Goal: Information Seeking & Learning: Learn about a topic

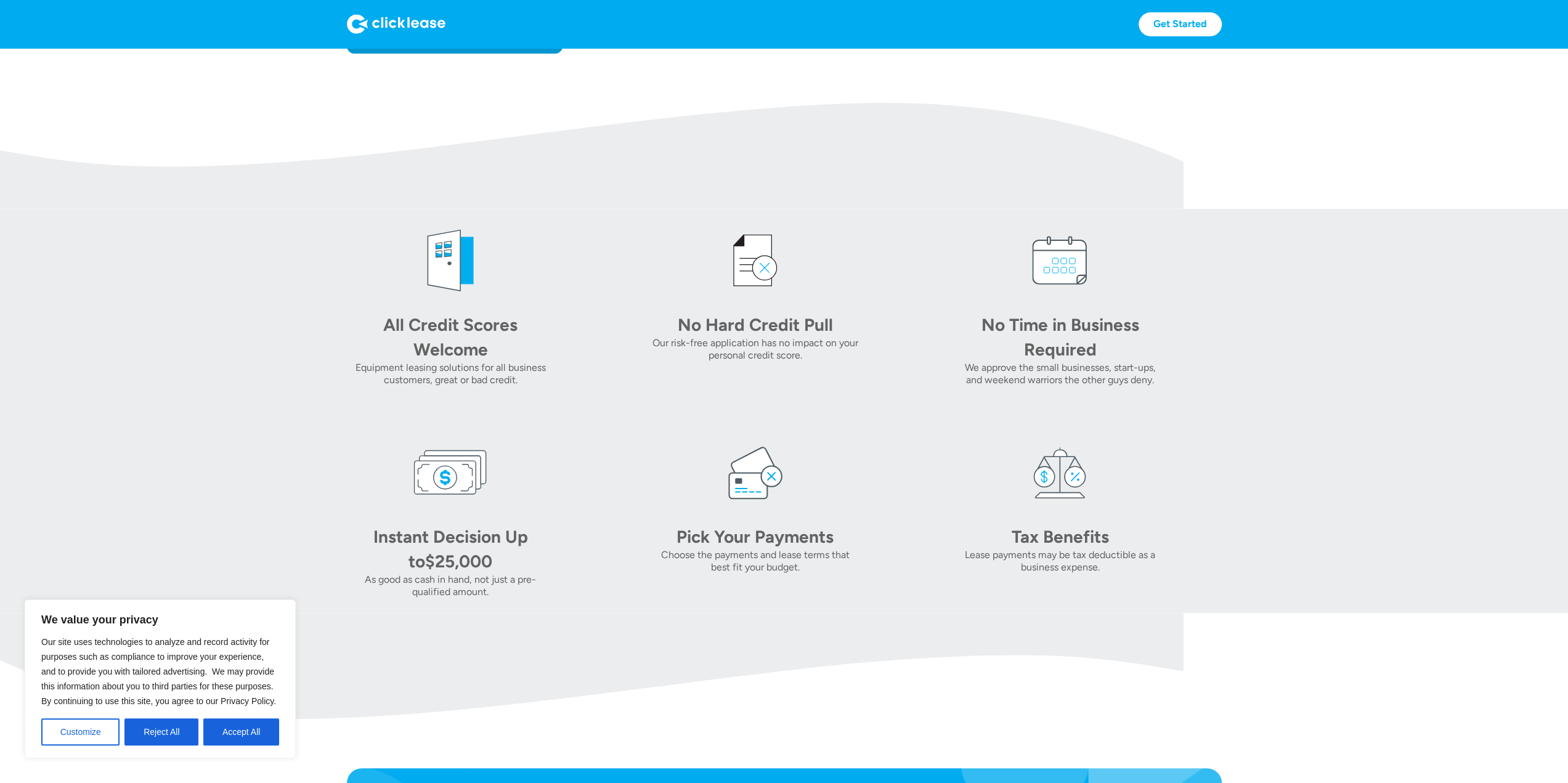
scroll to position [431, 0]
click at [281, 731] on div "We value your privacy Our site uses technologies to analyze and record activity…" at bounding box center [160, 678] width 271 height 159
click at [269, 731] on button "Accept All" at bounding box center [242, 732] width 76 height 27
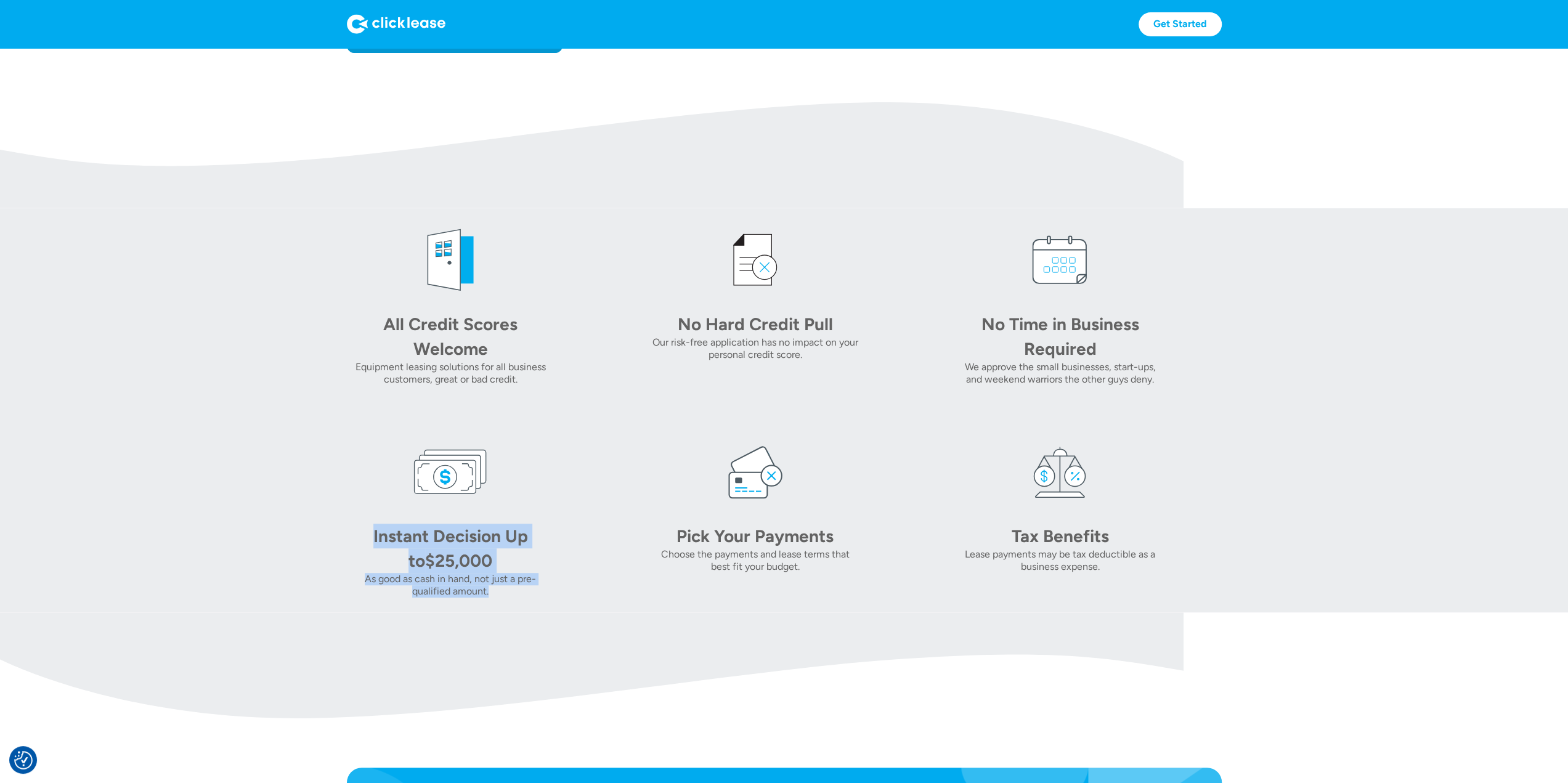
drag, startPoint x: 442, startPoint y: 582, endPoint x: 306, endPoint y: 466, distance: 178.8
click at [306, 466] on section "All Credit Scores Welcome Equipment leasing solutions for all business customer…" at bounding box center [784, 410] width 1568 height 404
click at [475, 423] on div "All Credit Scores Welcome Equipment leasing solutions for all business customer…" at bounding box center [785, 410] width 875 height 375
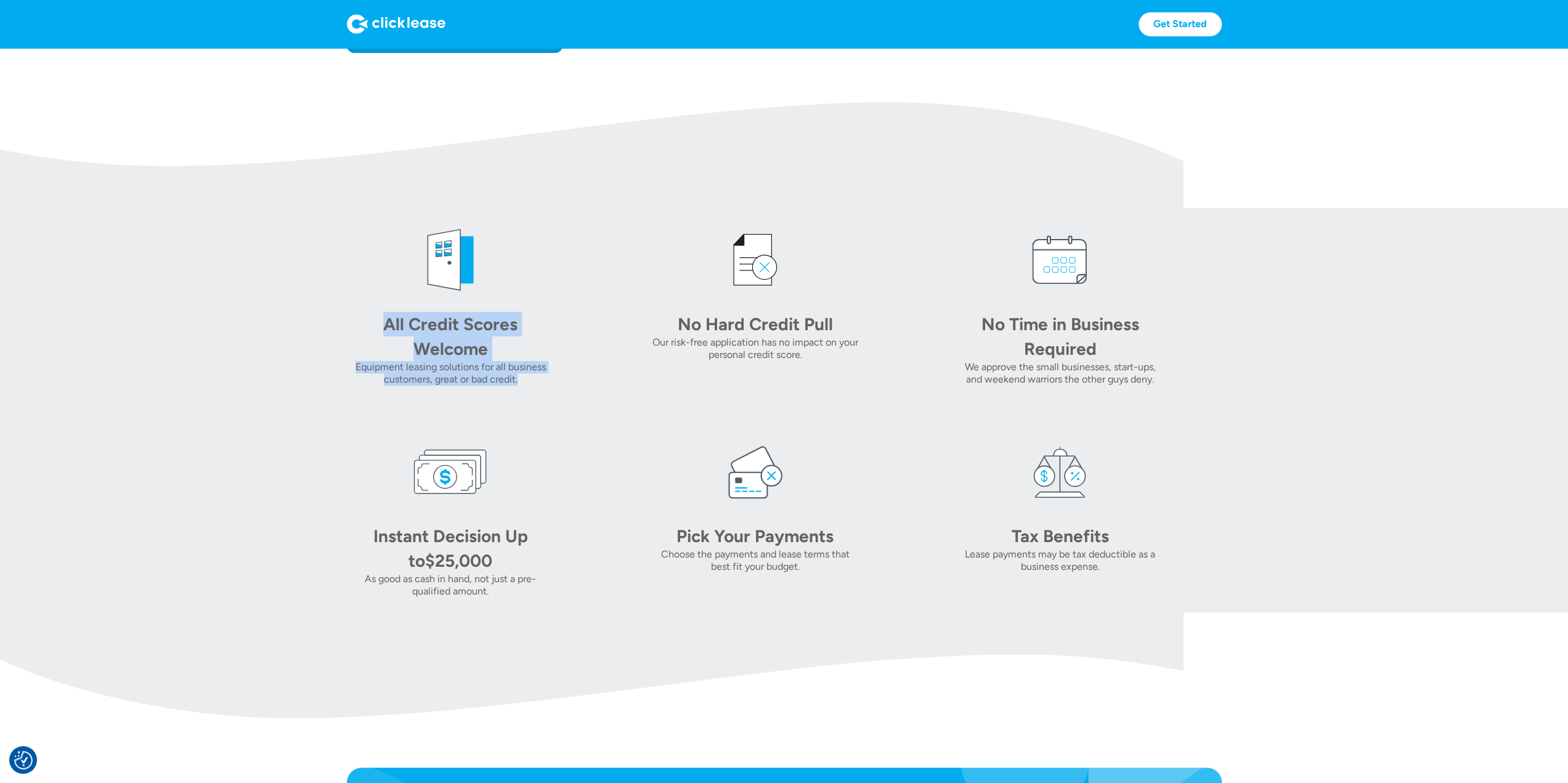
drag, startPoint x: 555, startPoint y: 375, endPoint x: 451, endPoint y: 310, distance: 122.6
click at [312, 301] on section "All Credit Scores Welcome Equipment leasing solutions for all business customer…" at bounding box center [784, 410] width 1568 height 404
click at [705, 294] on div "No Hard Credit Pull Our risk-free application has no impact on your personal cr…" at bounding box center [755, 304] width 208 height 163
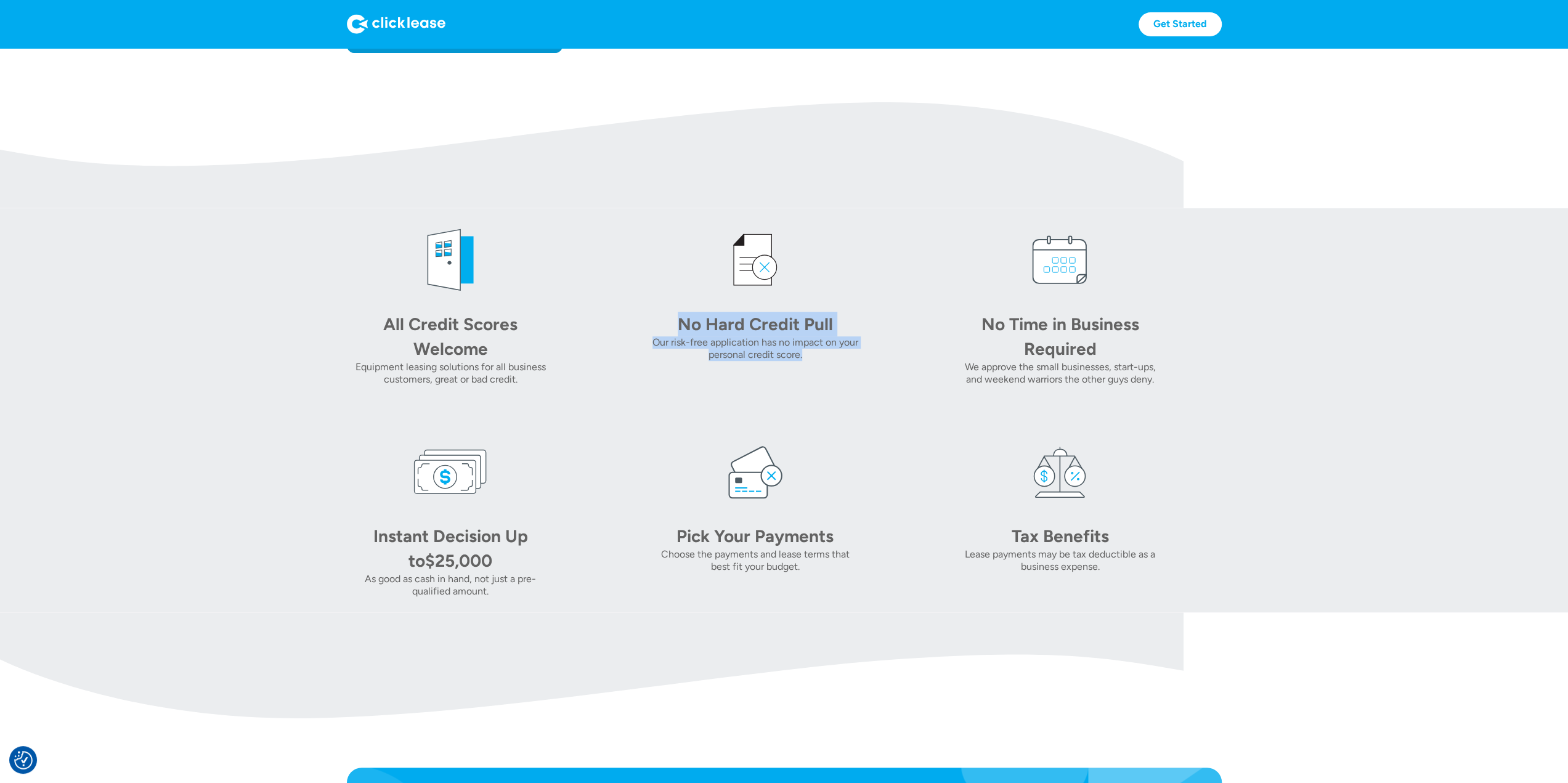
drag, startPoint x: 652, startPoint y: 310, endPoint x: 839, endPoint y: 404, distance: 209.3
click at [830, 376] on div "No Hard Credit Pull Our risk-free application has no impact on your personal cr…" at bounding box center [755, 304] width 208 height 163
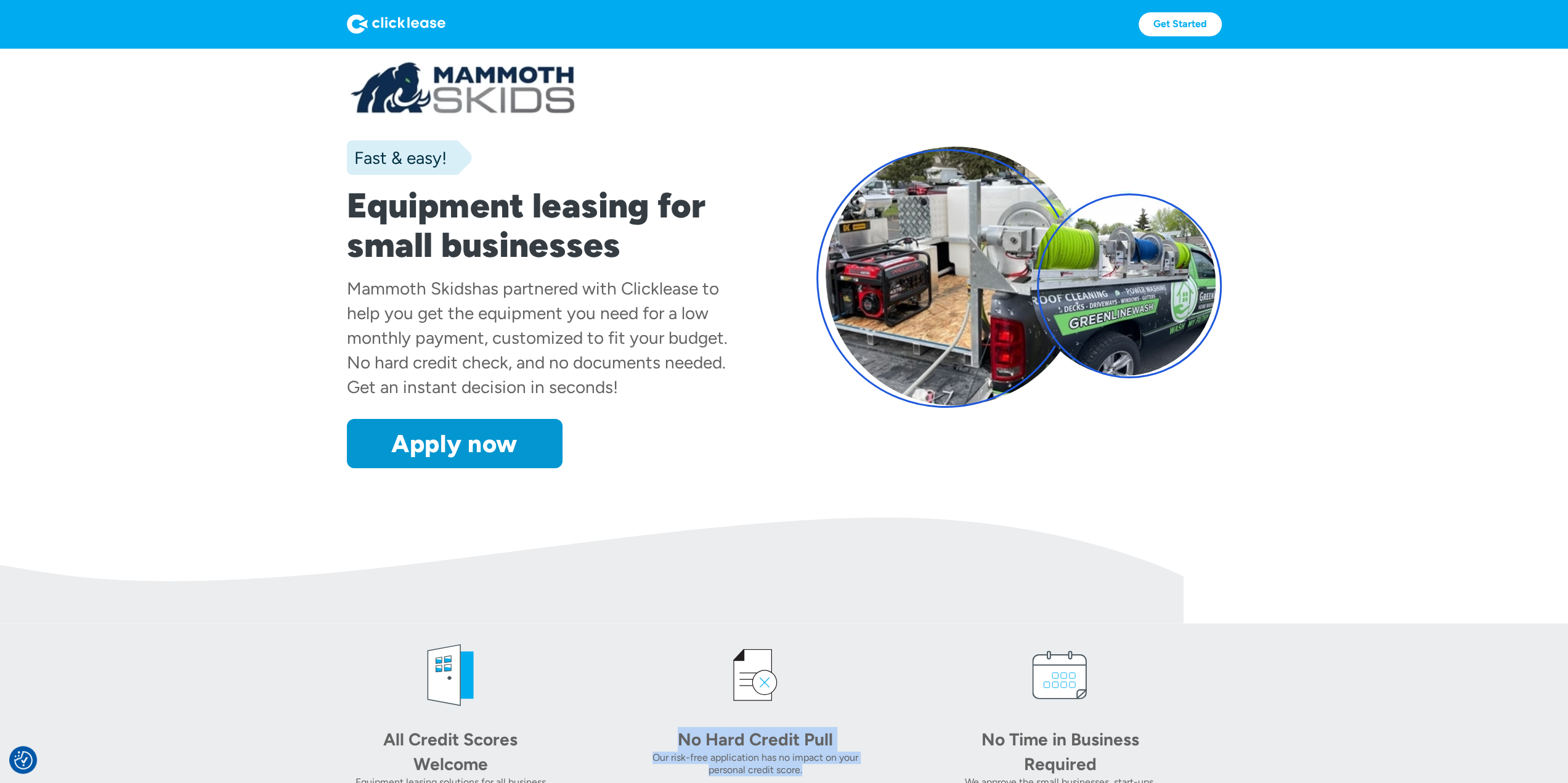
scroll to position [0, 0]
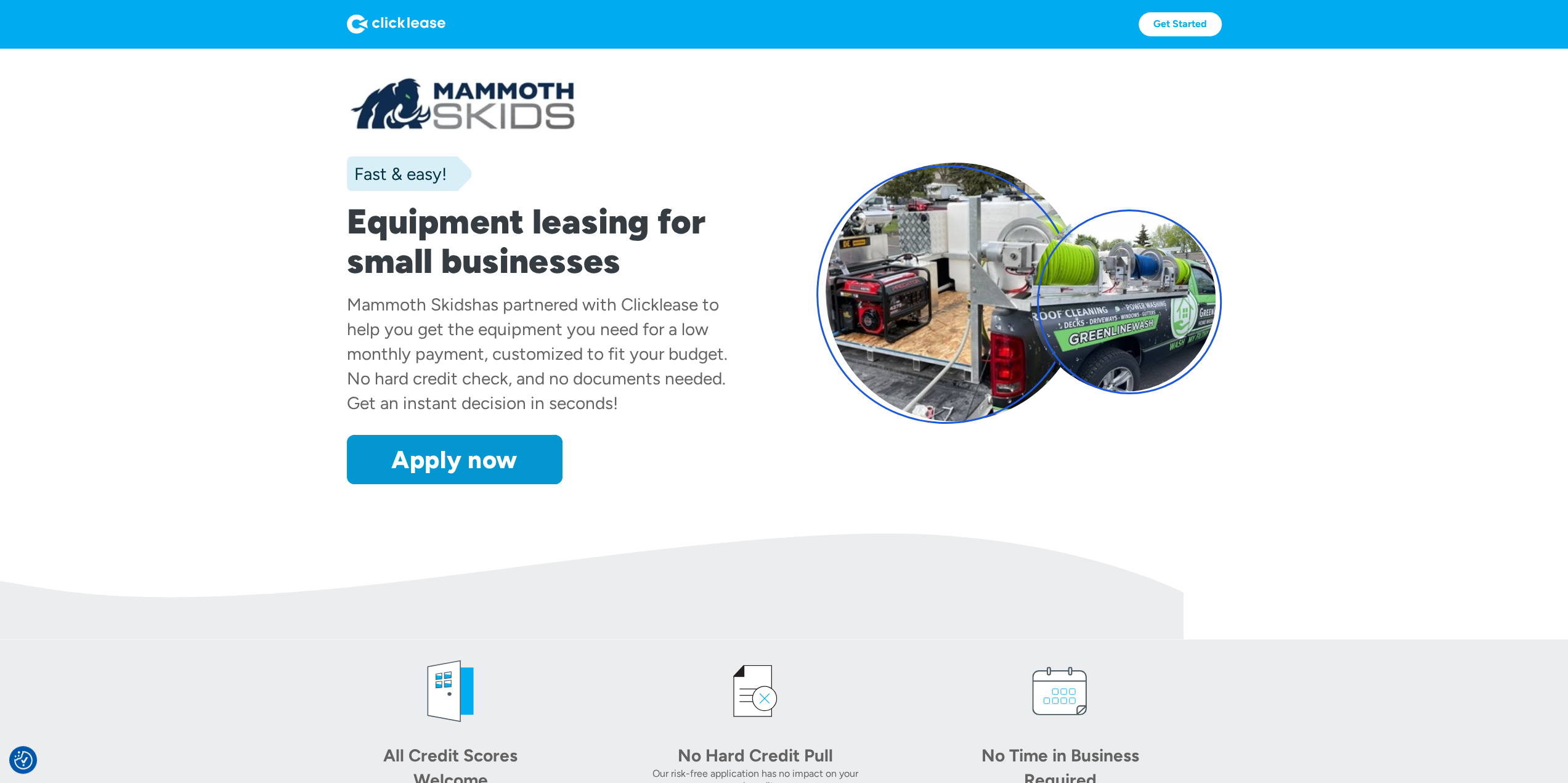
drag, startPoint x: 322, startPoint y: 82, endPoint x: 322, endPoint y: 74, distance: 8.0
